Goal: Task Accomplishment & Management: Manage account settings

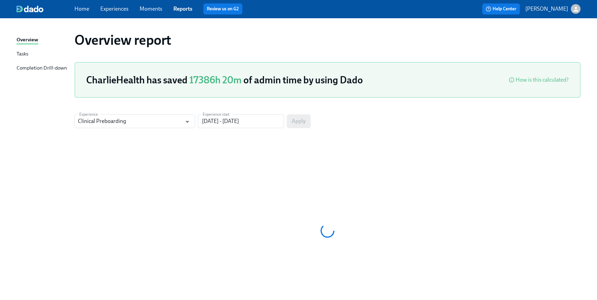
click at [86, 10] on link "Home" at bounding box center [81, 9] width 15 height 7
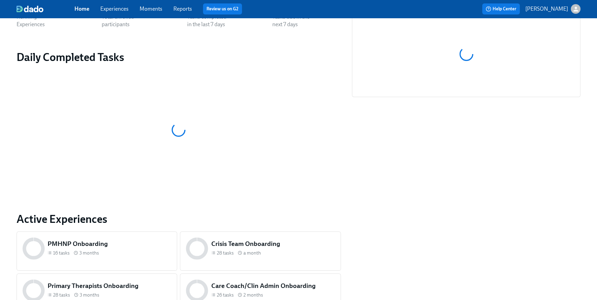
scroll to position [283, 0]
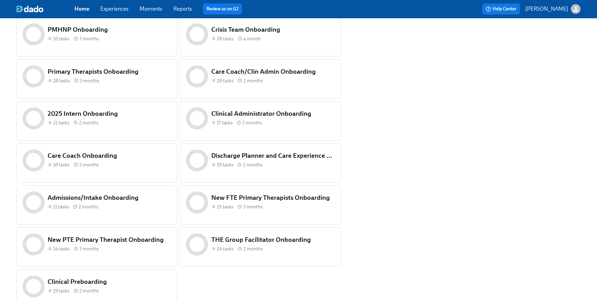
drag, startPoint x: 286, startPoint y: 251, endPoint x: 114, endPoint y: 282, distance: 174.7
click at [113, 283] on h5 "Clinical Preboarding" at bounding box center [110, 281] width 124 height 9
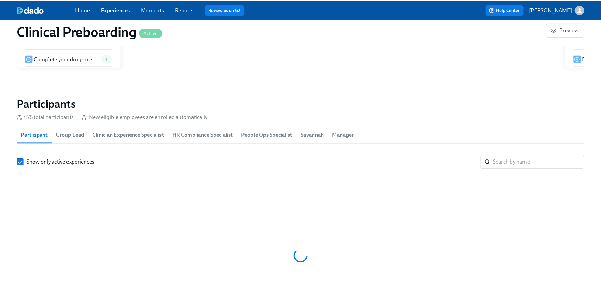
scroll to position [0, 8358]
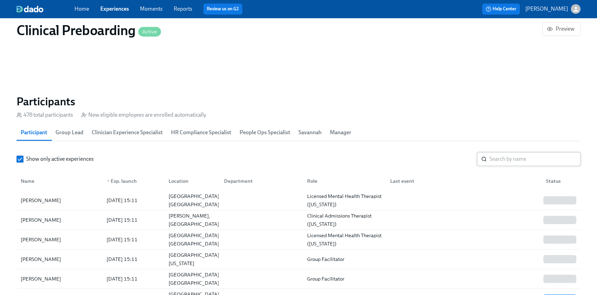
click at [499, 159] on input "search" at bounding box center [534, 159] width 91 height 14
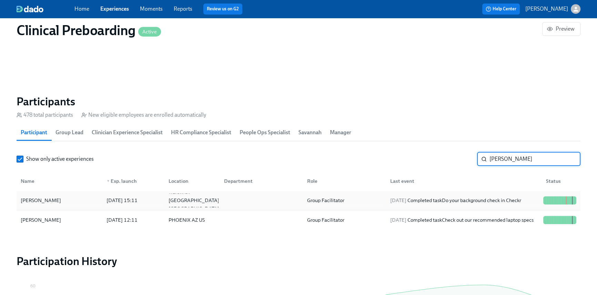
type input "Meliss"
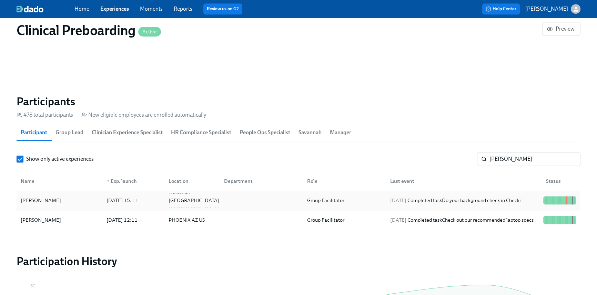
click at [300, 200] on div at bounding box center [259, 201] width 83 height 14
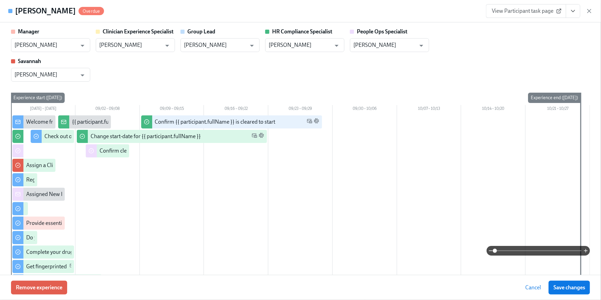
click at [572, 9] on icon "View task page" at bounding box center [573, 11] width 7 height 7
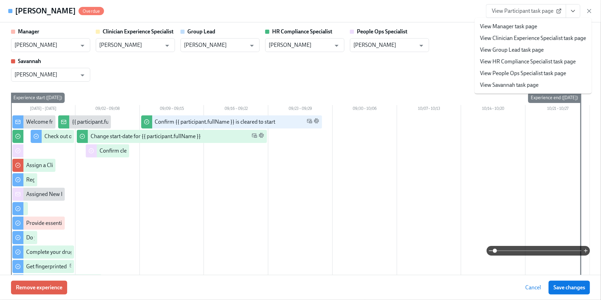
click at [530, 62] on link "View HR Compliance Specialist task page" at bounding box center [528, 62] width 96 height 8
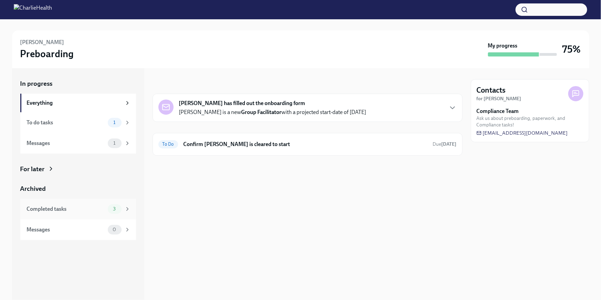
click at [59, 209] on div "Completed tasks" at bounding box center [66, 209] width 78 height 8
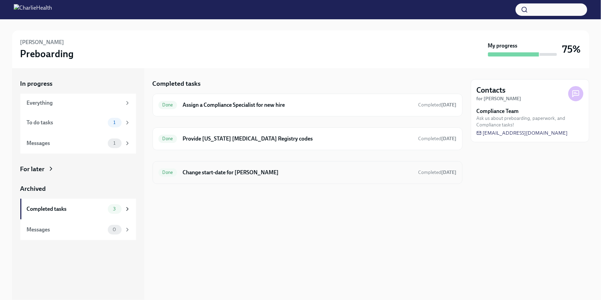
click at [288, 171] on h6 "Change start-date for [PERSON_NAME]" at bounding box center [298, 173] width 230 height 8
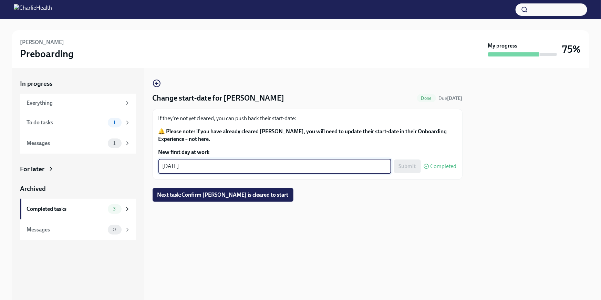
click at [177, 167] on textarea "[DATE]" at bounding box center [275, 166] width 225 height 8
type textarea "[DATE]"
click at [402, 170] on span "Submit" at bounding box center [407, 166] width 17 height 7
